Goal: Information Seeking & Learning: Learn about a topic

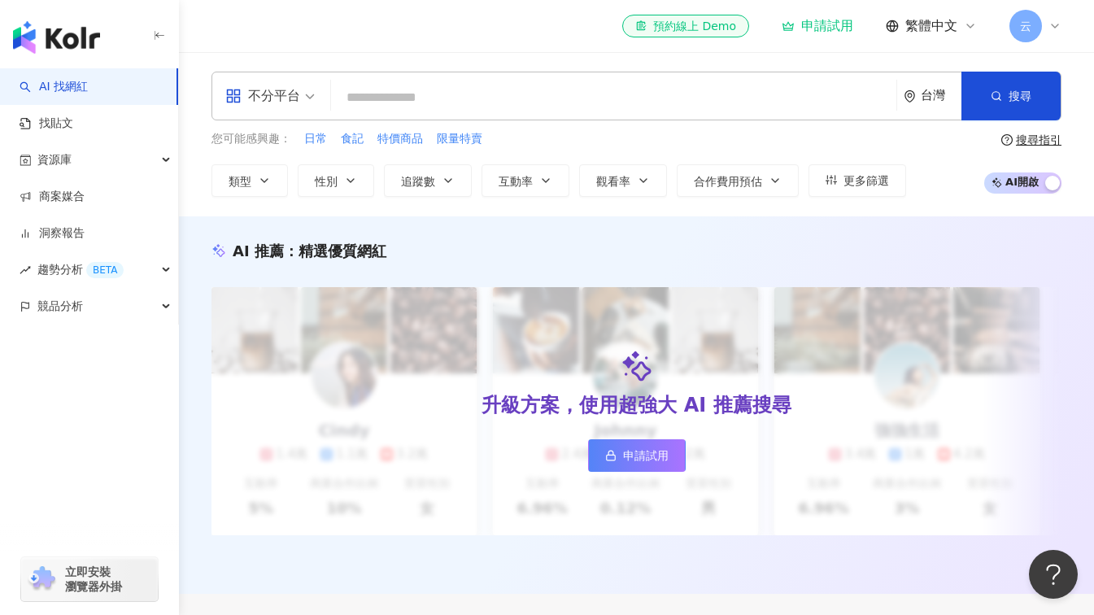
type input "**********"
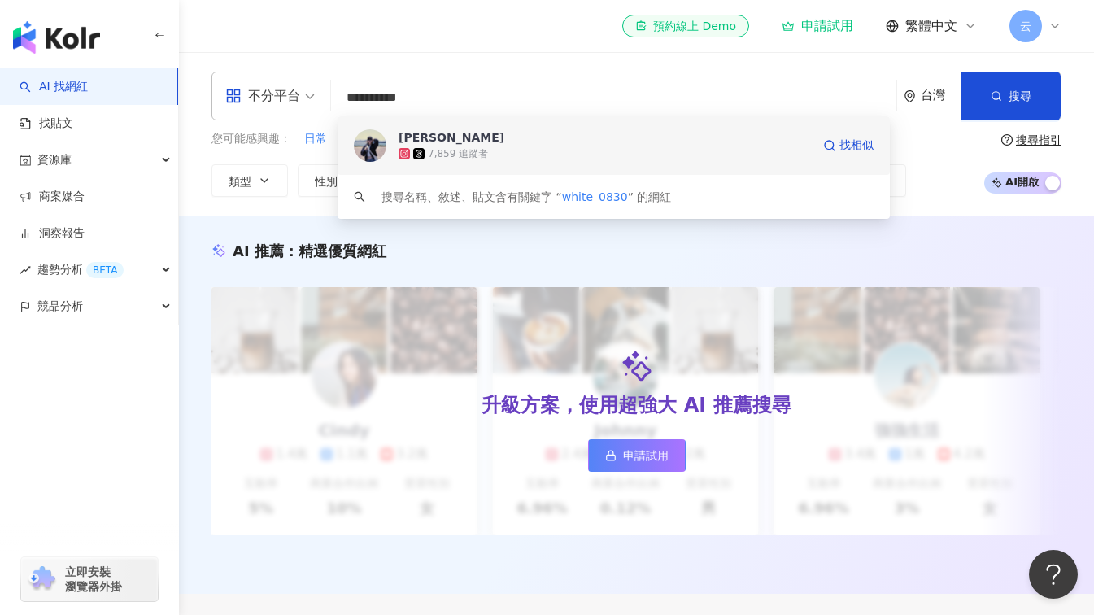
click at [408, 133] on div "[PERSON_NAME]" at bounding box center [452, 137] width 106 height 16
